Goal: Information Seeking & Learning: Learn about a topic

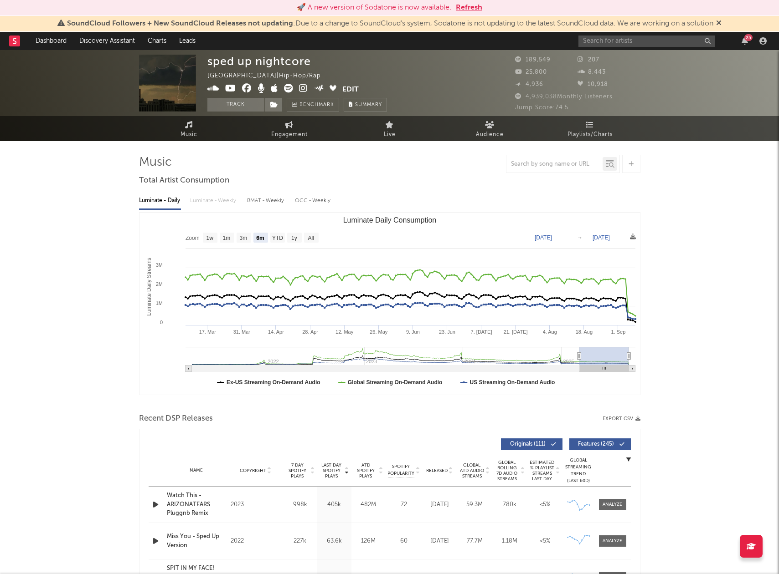
select select "6m"
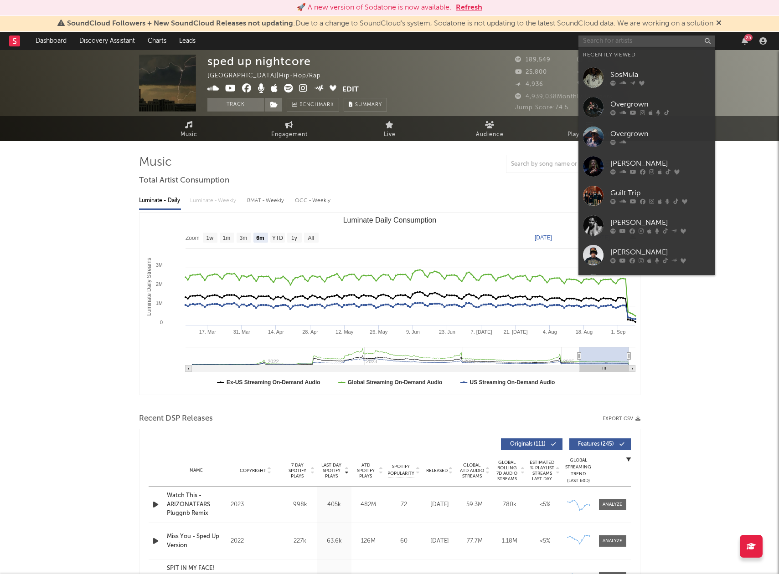
click at [659, 45] on input "text" at bounding box center [646, 41] width 137 height 11
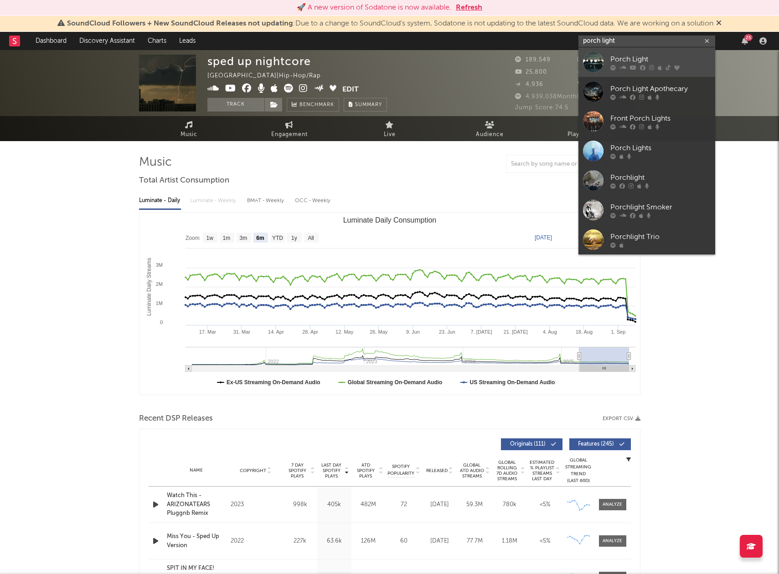
type input "porch light"
click at [648, 54] on div "Porch Light" at bounding box center [660, 59] width 100 height 11
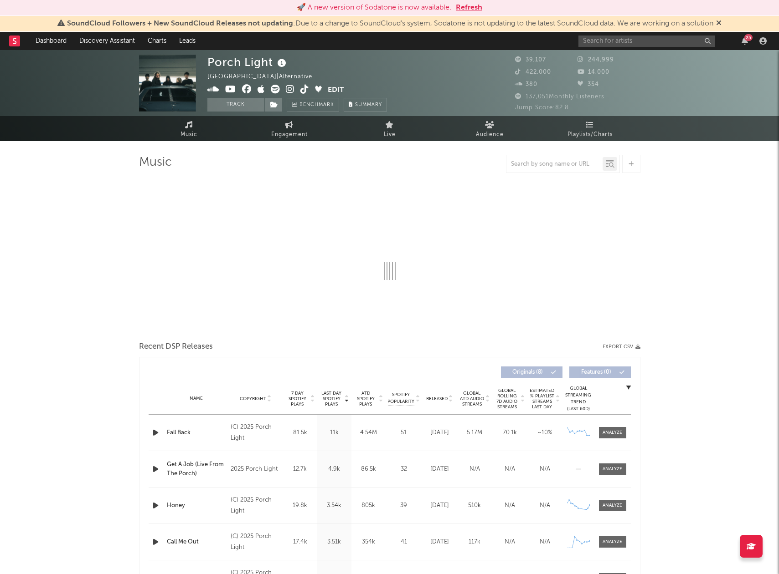
select select "6m"
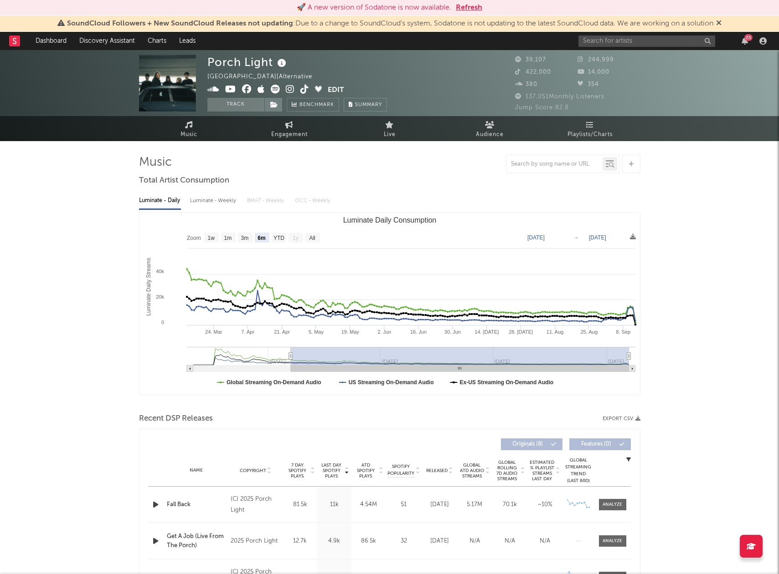
click at [332, 92] on button "Edit" at bounding box center [336, 90] width 16 height 11
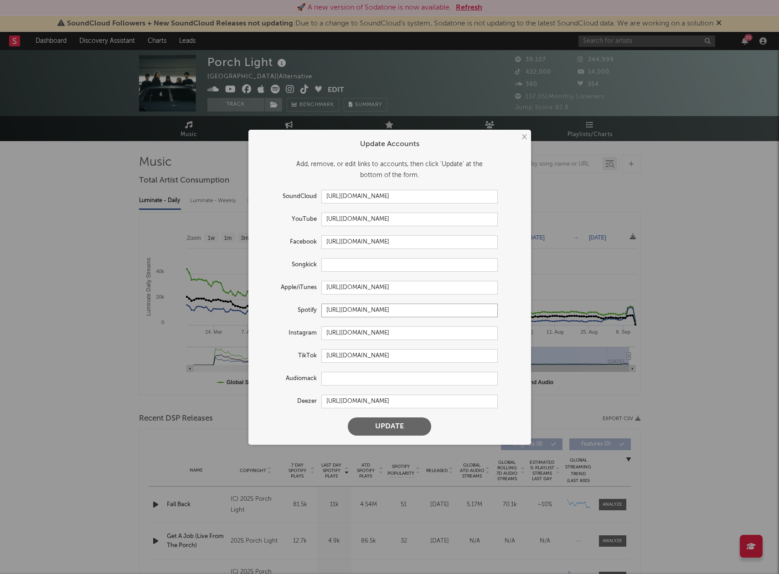
drag, startPoint x: 487, startPoint y: 310, endPoint x: 302, endPoint y: 309, distance: 184.9
click at [314, 308] on div "Spotify [URL][DOMAIN_NAME]" at bounding box center [377, 311] width 240 height 14
drag, startPoint x: 440, startPoint y: 198, endPoint x: 288, endPoint y: 195, distance: 151.7
click at [289, 195] on div "SoundCloud [URL][DOMAIN_NAME]" at bounding box center [377, 197] width 240 height 14
drag, startPoint x: 440, startPoint y: 218, endPoint x: 311, endPoint y: 220, distance: 129.4
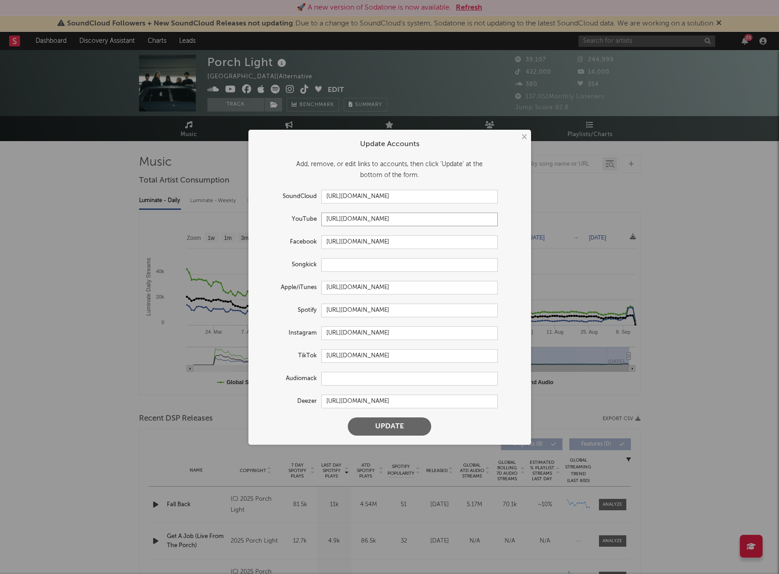
click at [311, 220] on div "YouTube [URL][DOMAIN_NAME]" at bounding box center [377, 220] width 240 height 14
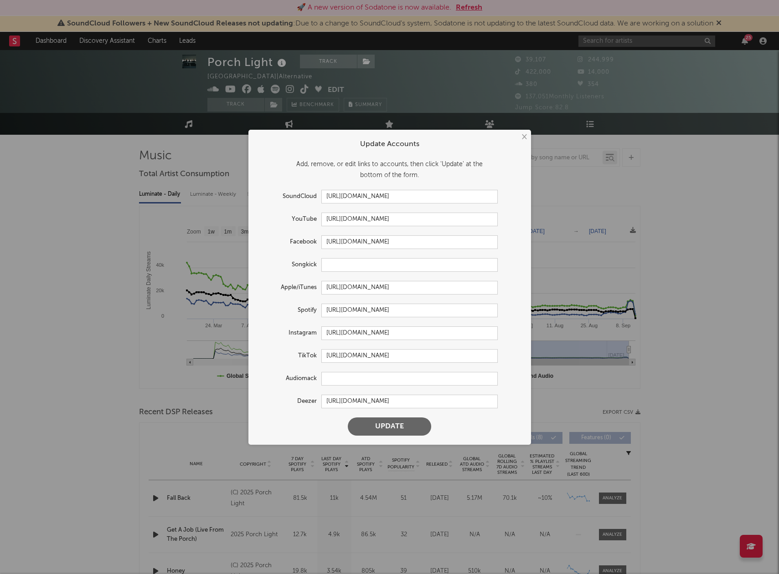
scroll to position [8, 0]
drag, startPoint x: 421, startPoint y: 401, endPoint x: 317, endPoint y: 398, distance: 104.8
click at [317, 398] on div "Deezer [URL][DOMAIN_NAME]" at bounding box center [377, 402] width 240 height 14
drag, startPoint x: 489, startPoint y: 356, endPoint x: 305, endPoint y: 353, distance: 184.1
click at [305, 353] on div "TikTok [URL][DOMAIN_NAME]" at bounding box center [377, 356] width 240 height 14
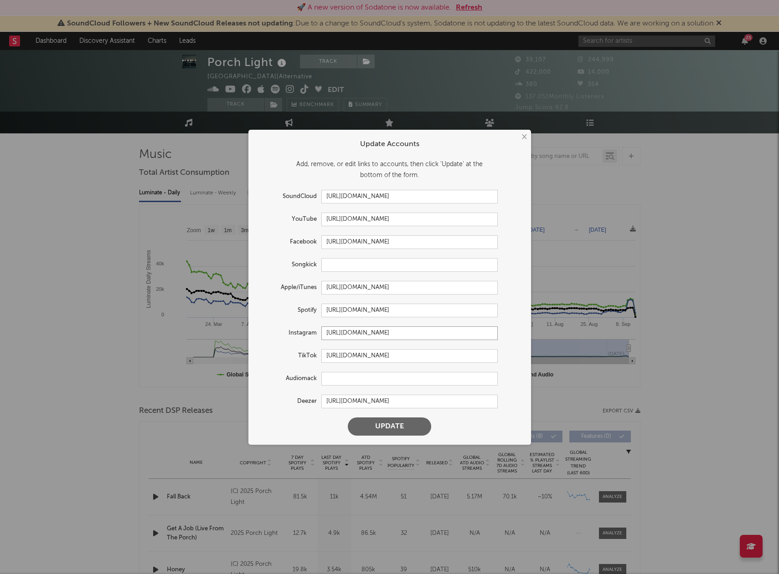
drag, startPoint x: 475, startPoint y: 335, endPoint x: 92, endPoint y: 330, distance: 382.7
click at [325, 328] on input "[URL][DOMAIN_NAME]" at bounding box center [409, 334] width 176 height 14
drag, startPoint x: 325, startPoint y: 288, endPoint x: 513, endPoint y: 289, distance: 188.1
click at [513, 289] on div "Apple/iTunes [URL][DOMAIN_NAME]" at bounding box center [389, 288] width 264 height 14
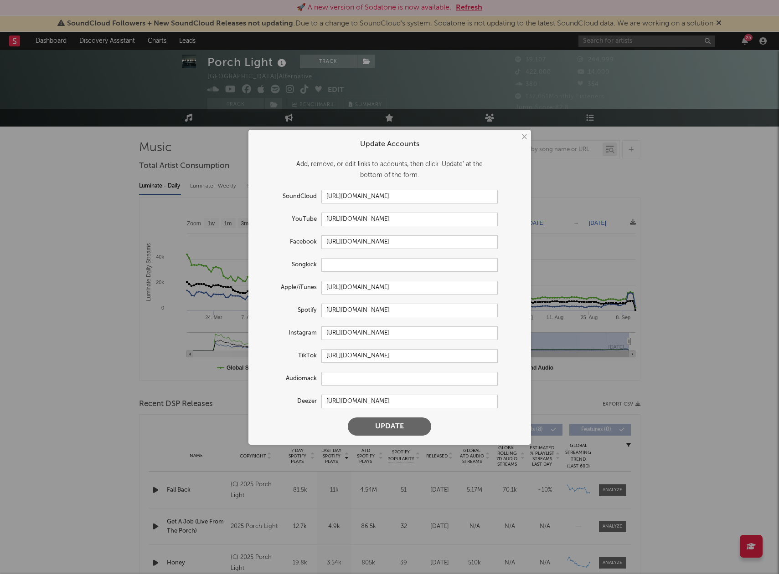
scroll to position [17, 0]
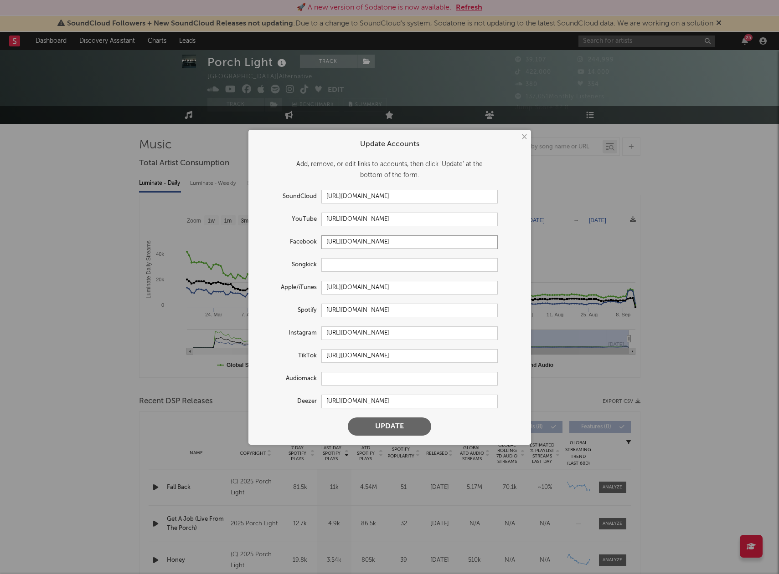
drag, startPoint x: 464, startPoint y: 243, endPoint x: 278, endPoint y: 241, distance: 186.3
click at [278, 241] on div "Facebook [URL][DOMAIN_NAME]" at bounding box center [377, 243] width 240 height 14
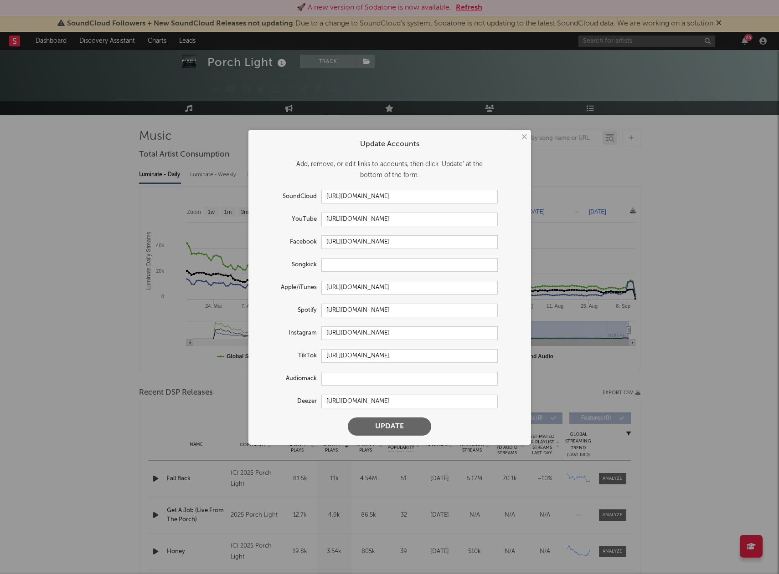
scroll to position [27, 0]
click at [519, 139] on button "×" at bounding box center [523, 137] width 10 height 10
